Goal: Information Seeking & Learning: Learn about a topic

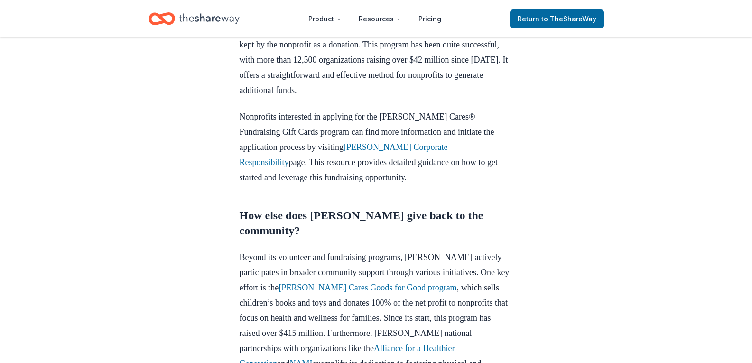
scroll to position [702, 0]
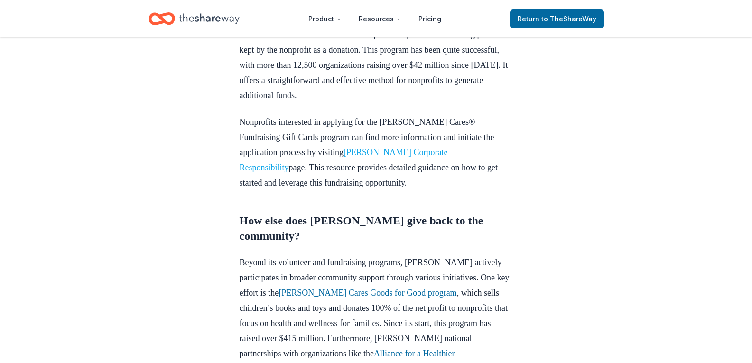
click at [412, 148] on link "Kohl's Corporate Responsibility" at bounding box center [344, 159] width 208 height 25
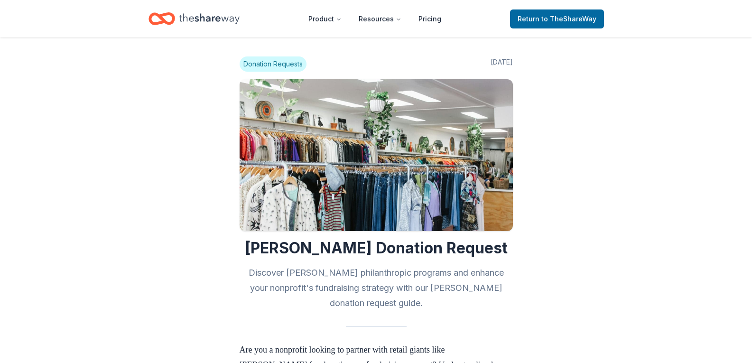
scroll to position [700, 0]
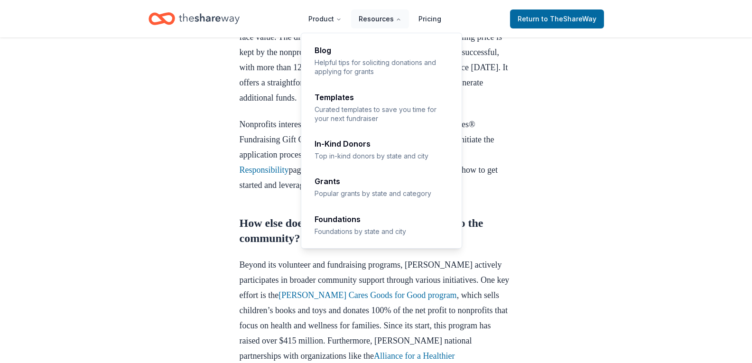
click at [384, 16] on button "Resources" at bounding box center [380, 18] width 58 height 19
